Goal: Check status: Check status

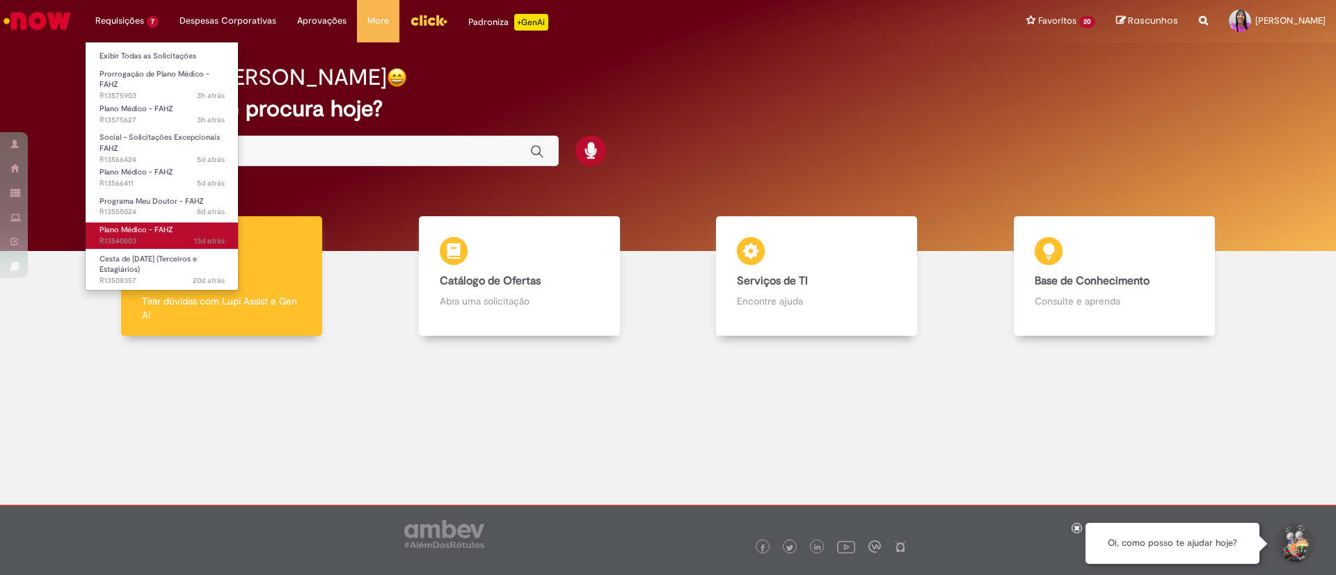
click at [152, 240] on span "13d atrás 13 dias atrás R13540503" at bounding box center [161, 241] width 125 height 11
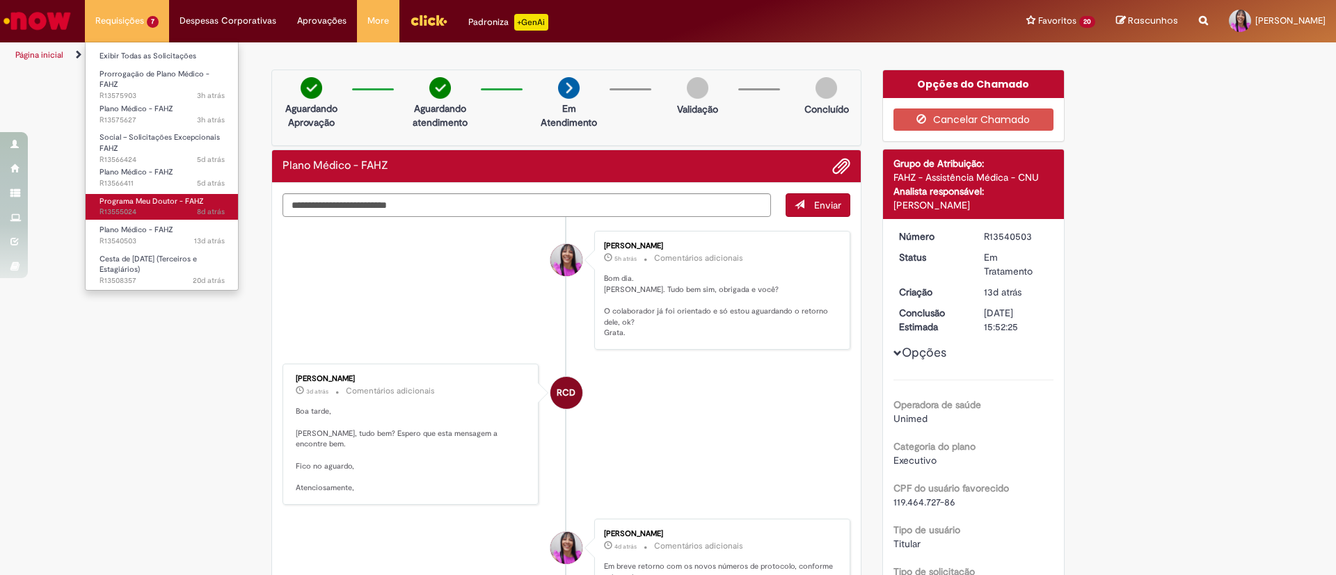
click at [161, 212] on span "8d atrás 8 dias atrás R13555024" at bounding box center [161, 212] width 125 height 11
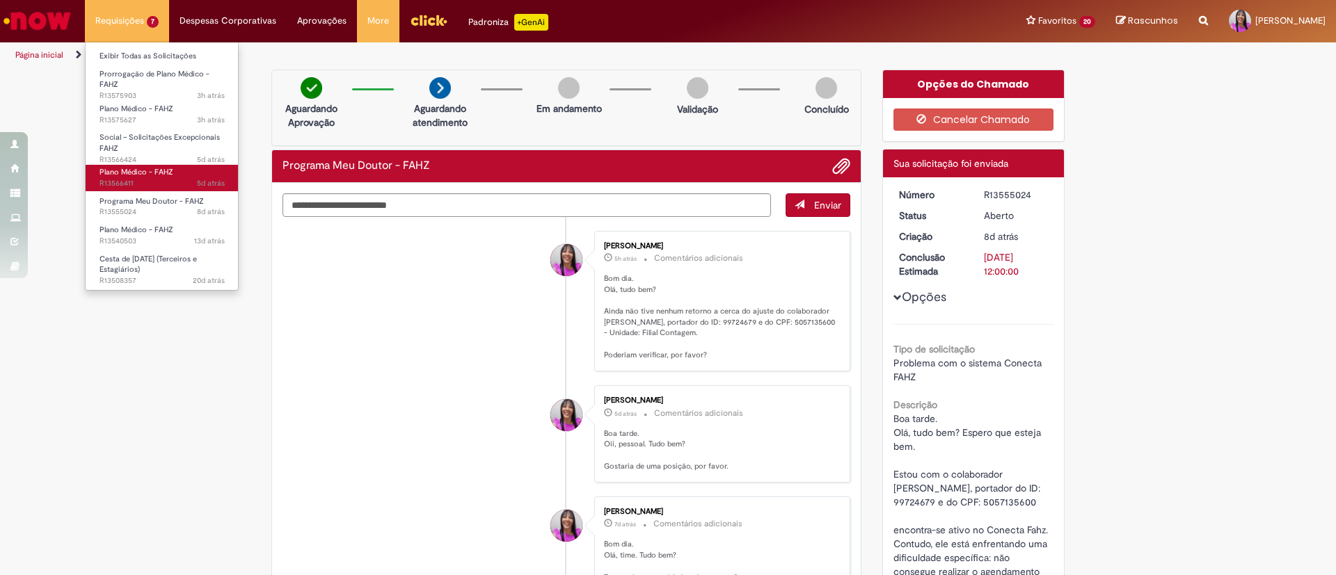
click at [163, 177] on span "Plano Médico - FAHZ" at bounding box center [136, 172] width 74 height 10
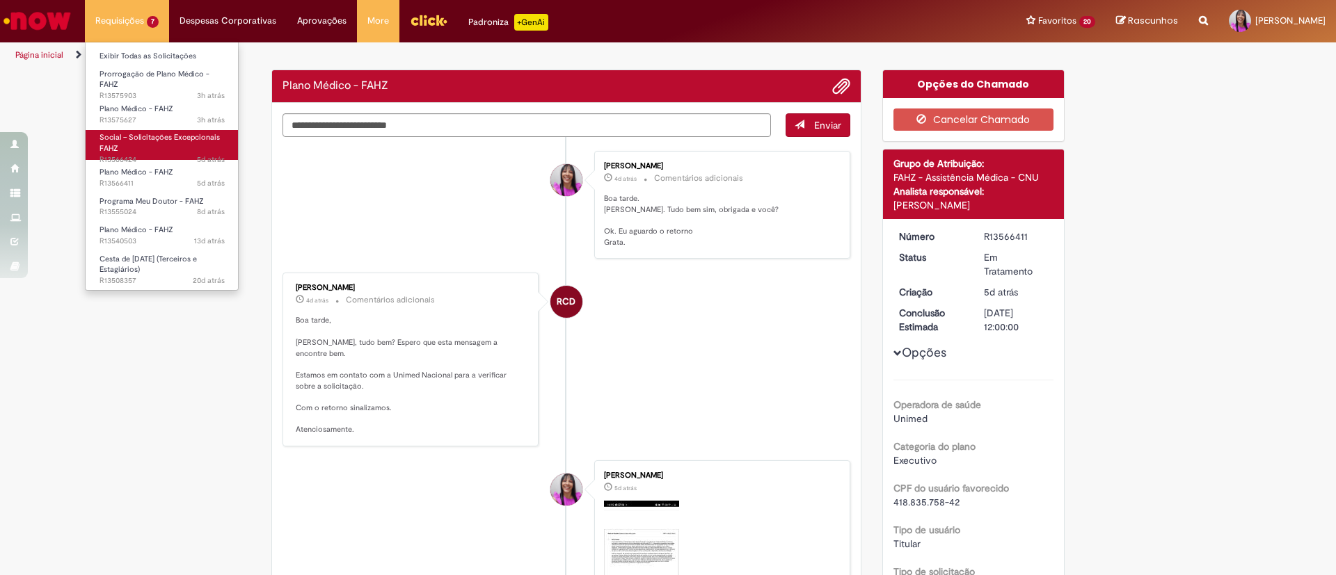
click at [154, 153] on link "Social – Solicitações Excepcionais FAHZ 5d atrás 5 dias atrás R13566424" at bounding box center [162, 145] width 153 height 30
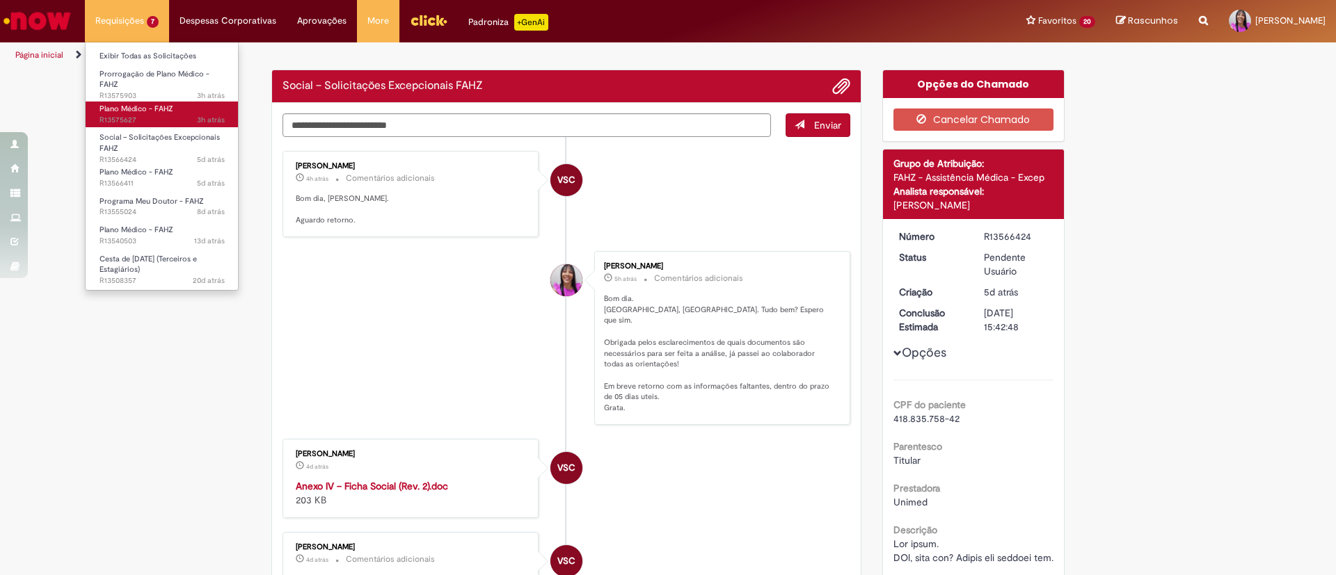
click at [161, 109] on span "Plano Médico - FAHZ" at bounding box center [136, 109] width 74 height 10
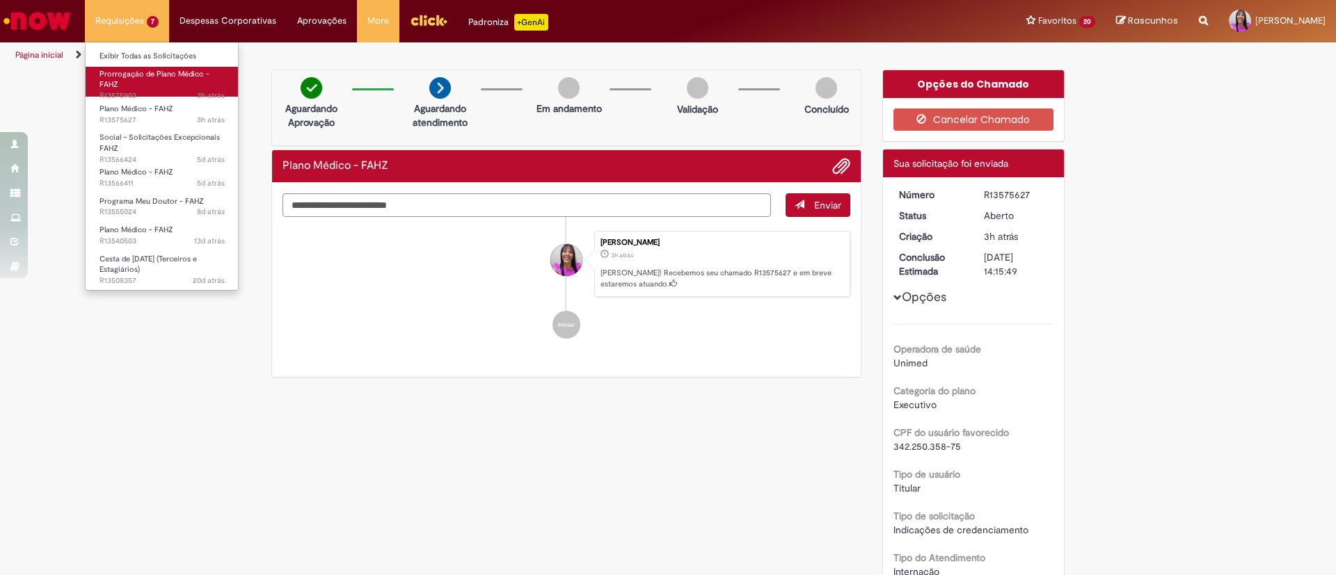
click at [153, 87] on link "Prorrogação de Plano Médico - FAHZ 3h atrás 3 horas atrás R13575903" at bounding box center [162, 82] width 153 height 30
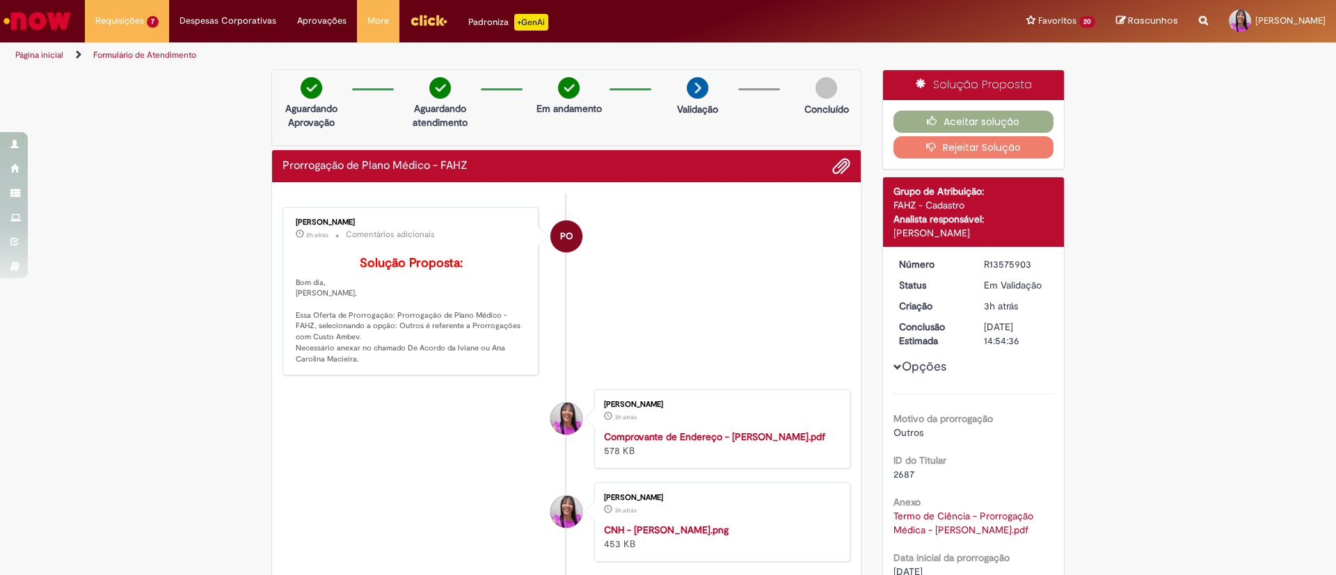
click at [44, 8] on img "Ir para a Homepage" at bounding box center [37, 21] width 72 height 28
